Goal: Find specific page/section: Find specific page/section

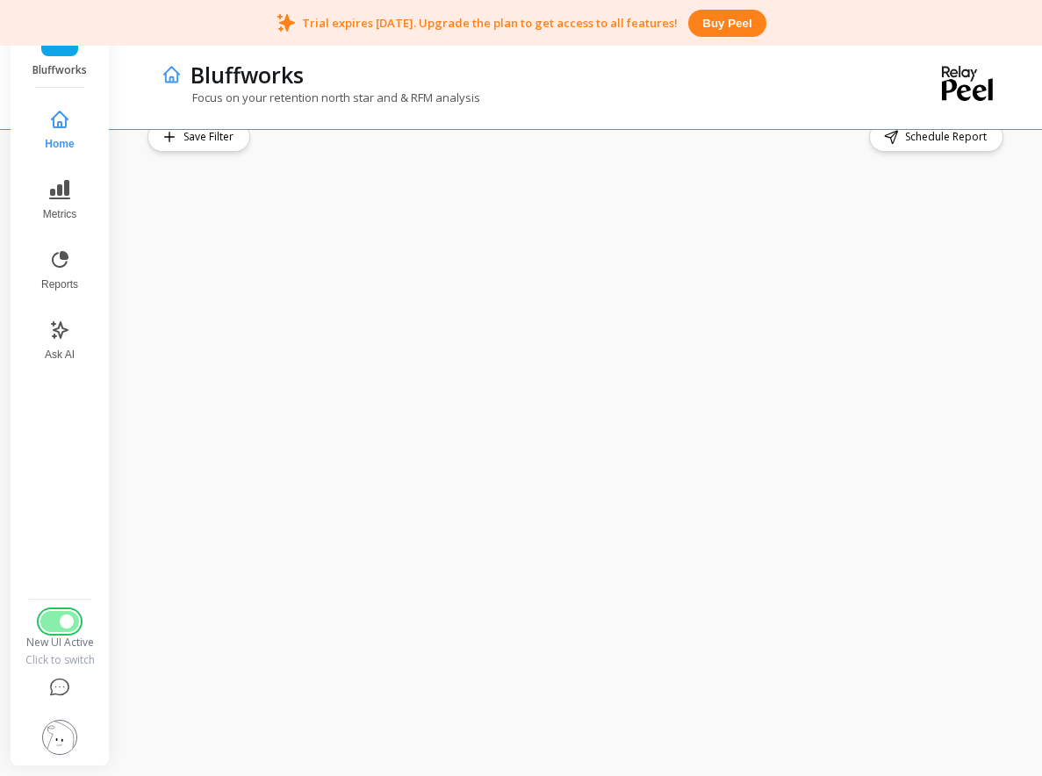
click at [54, 627] on button "Switch to Legacy UI" at bounding box center [59, 621] width 39 height 21
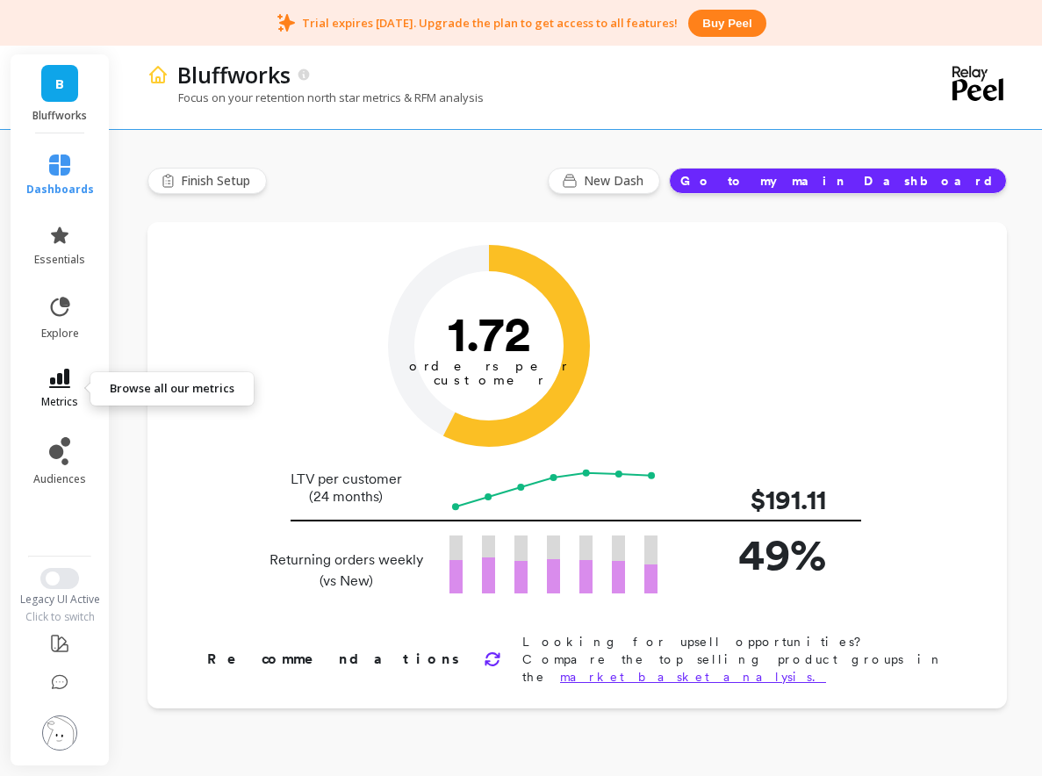
click at [73, 390] on link "metrics" at bounding box center [60, 389] width 68 height 40
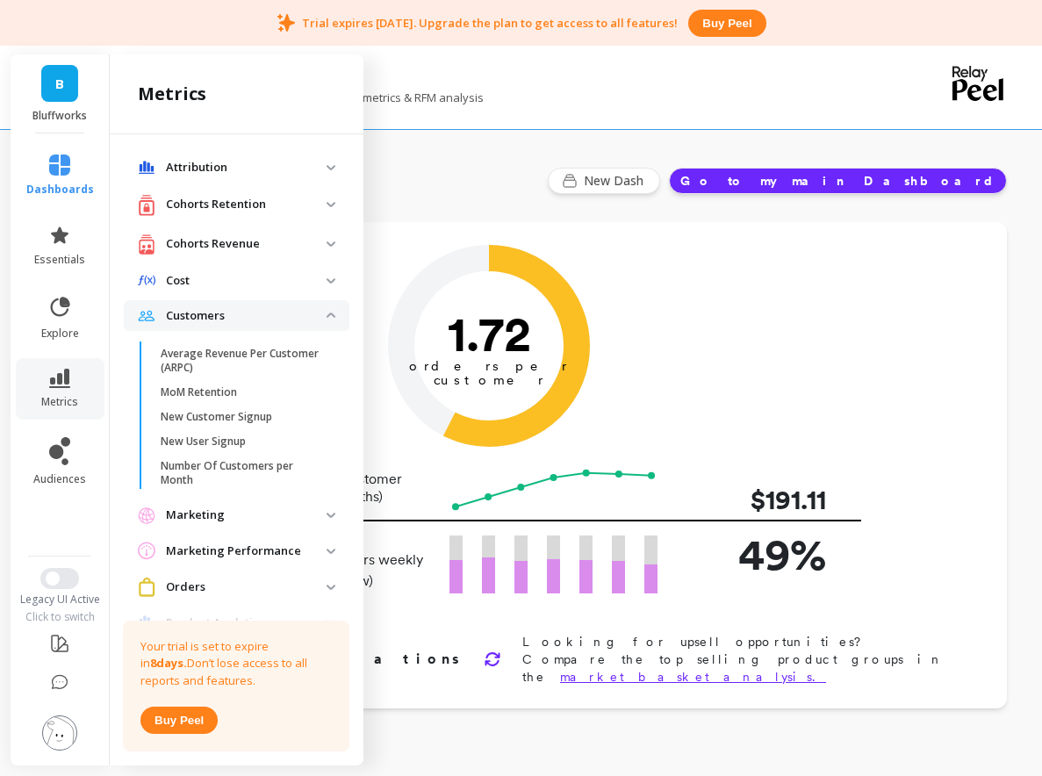
click at [214, 316] on p "Customers" at bounding box center [246, 316] width 161 height 18
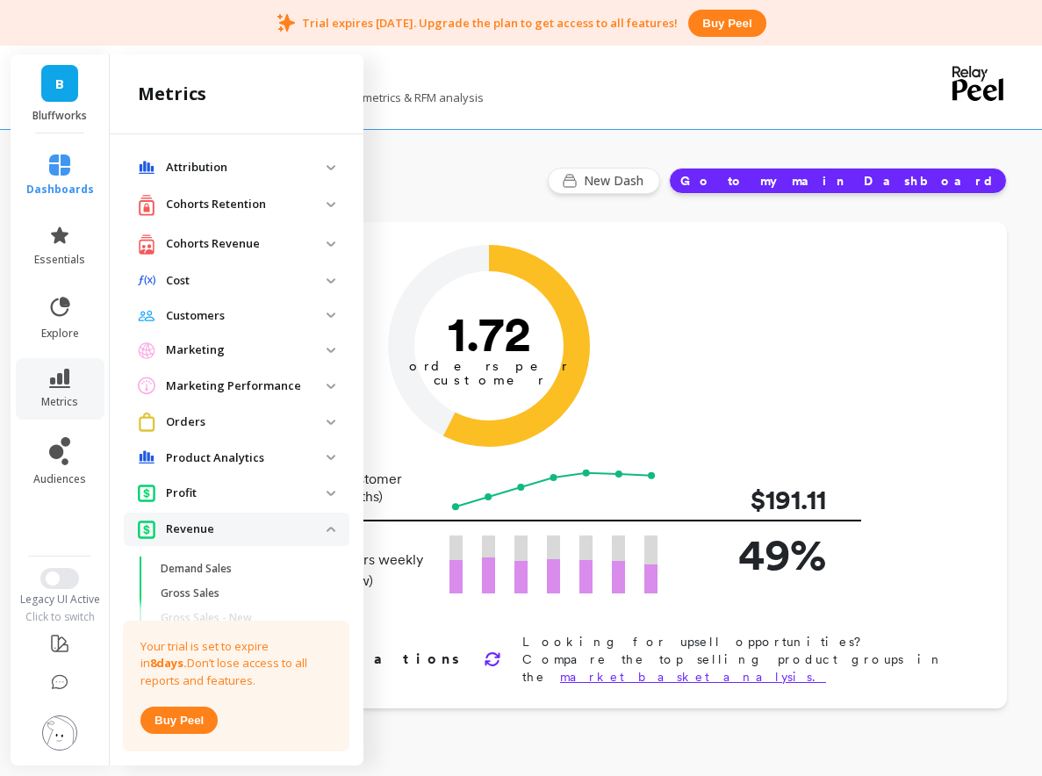
click at [214, 316] on p "Customers" at bounding box center [246, 316] width 161 height 18
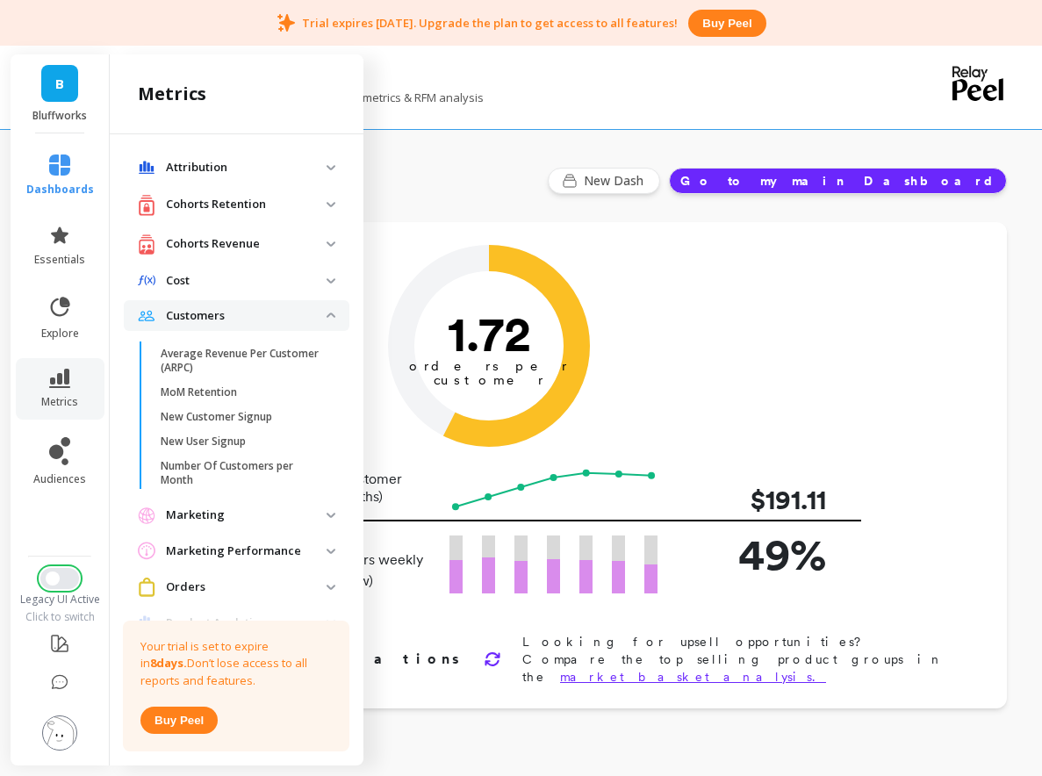
click at [56, 583] on button "Switch to New UI" at bounding box center [59, 578] width 39 height 21
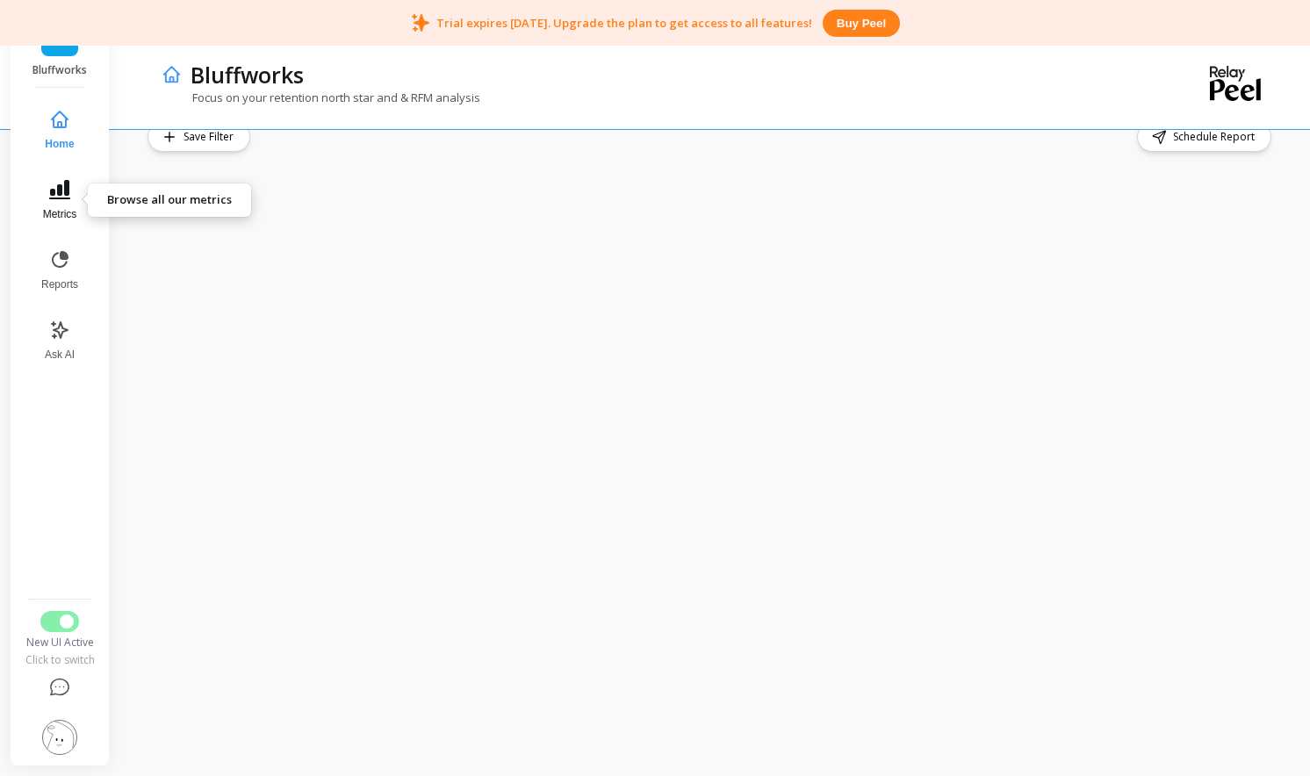
click at [64, 195] on icon at bounding box center [59, 189] width 21 height 19
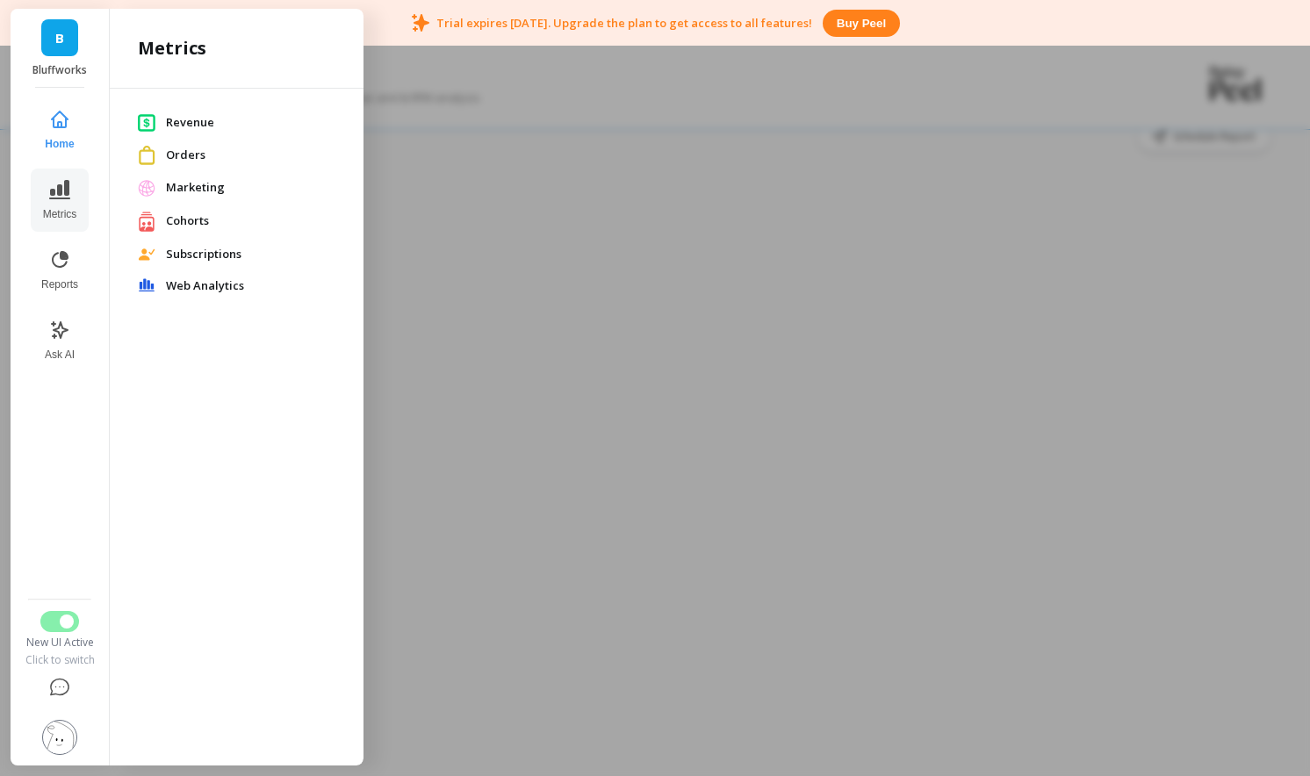
click at [229, 127] on span "Revenue" at bounding box center [250, 123] width 169 height 18
